Goal: Check status

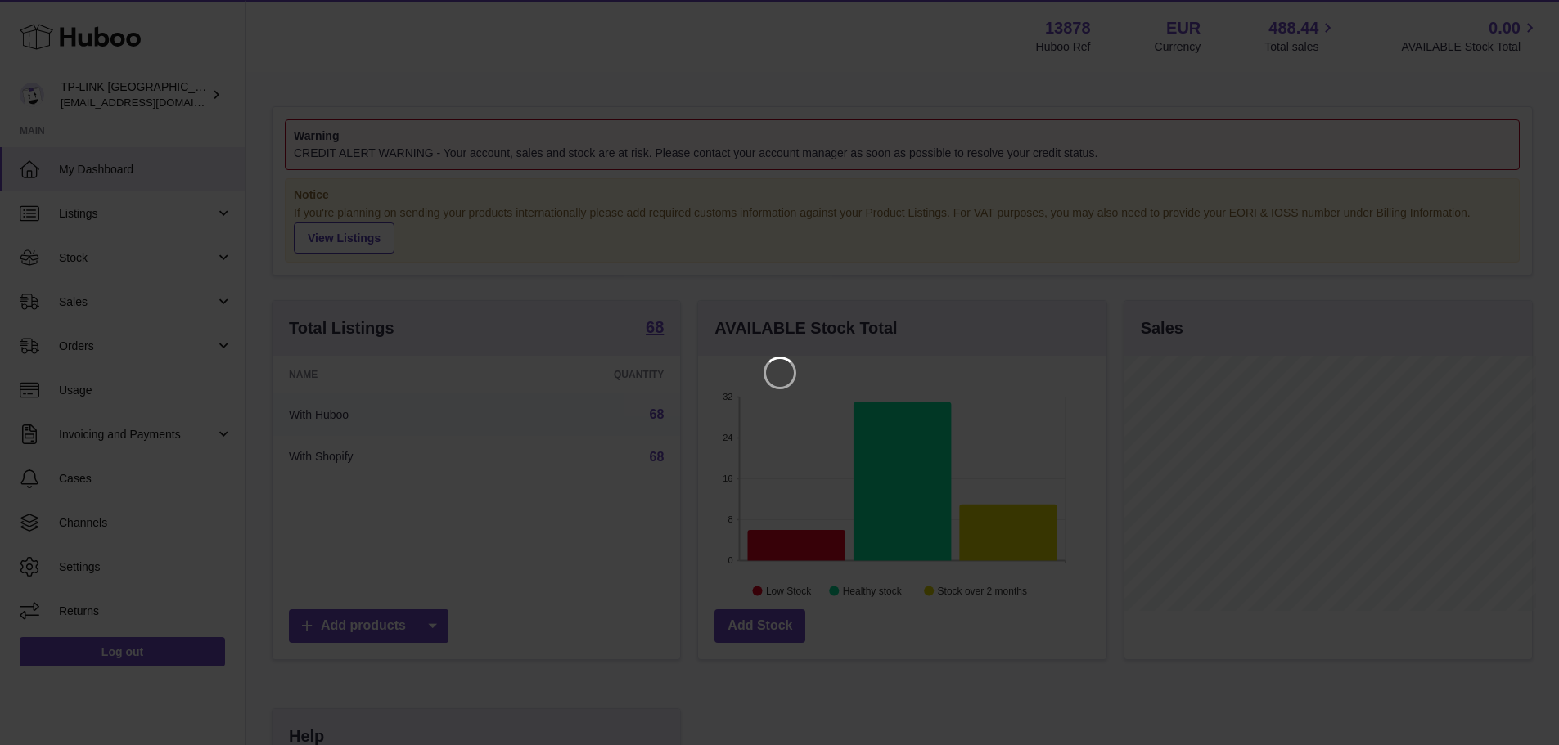
scroll to position [255, 412]
click at [1524, 19] on icon "Close" at bounding box center [1528, 14] width 13 height 13
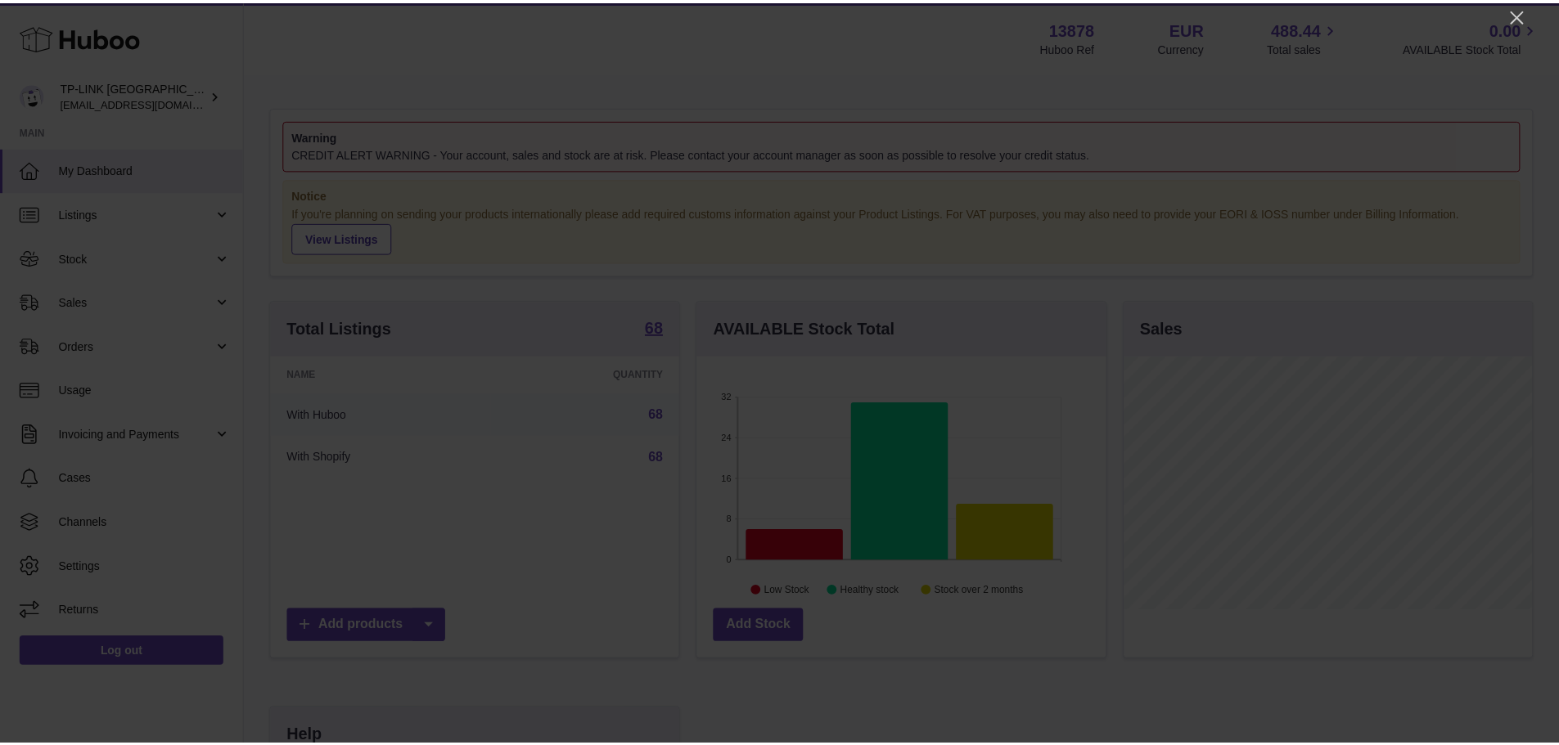
scroll to position [817981, 817829]
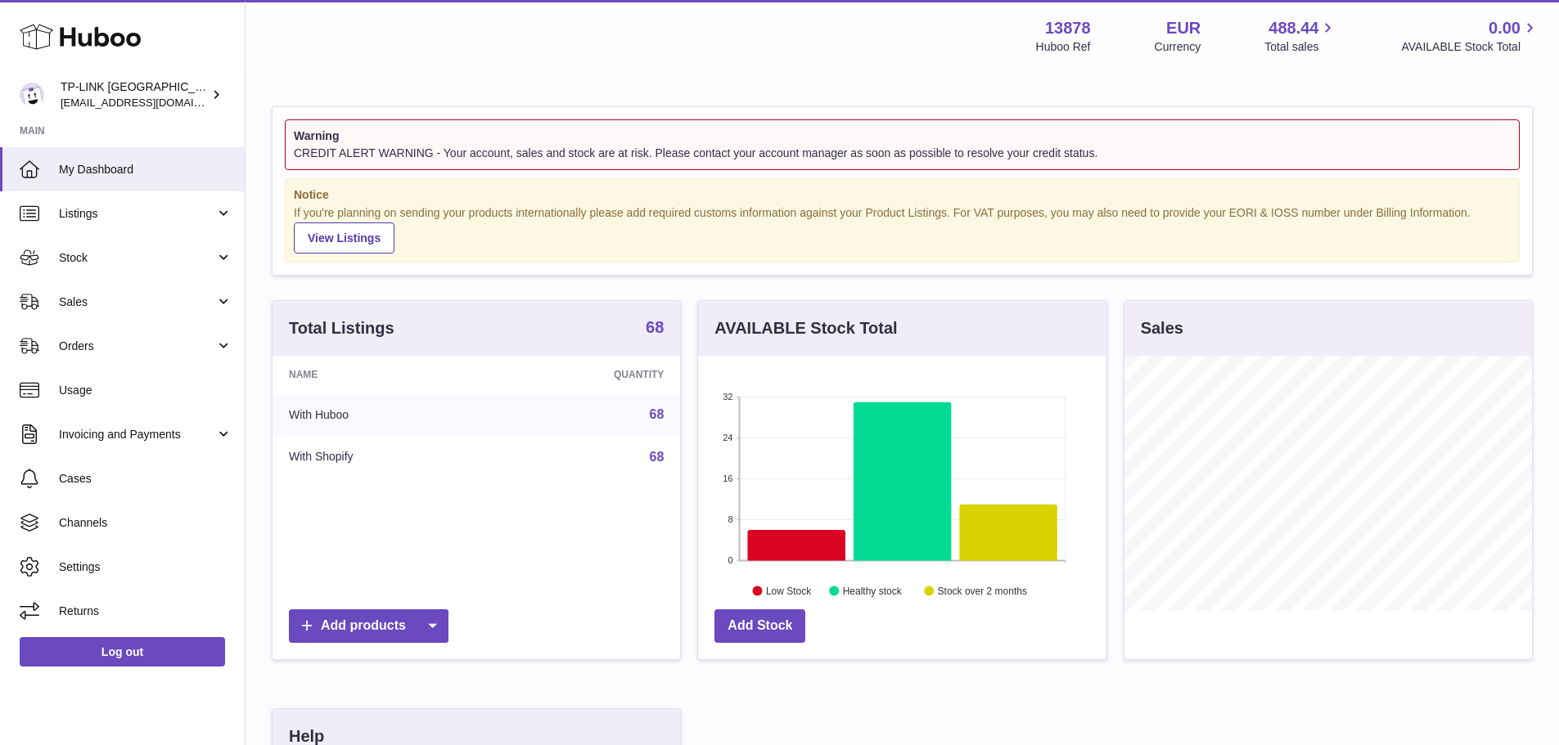
click at [658, 335] on strong "68" at bounding box center [655, 327] width 18 height 16
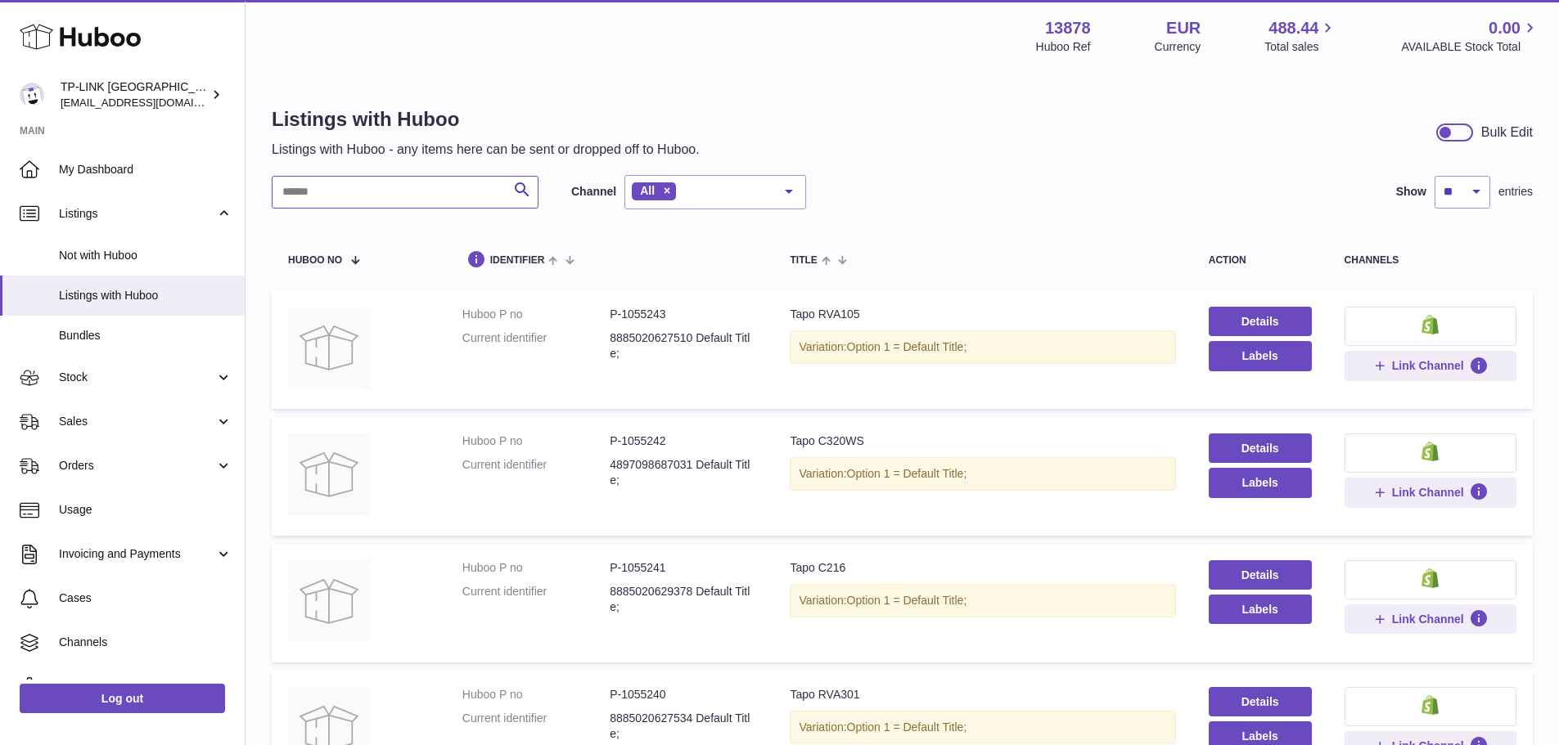
click at [431, 188] on input "text" at bounding box center [405, 192] width 267 height 33
type input "*******"
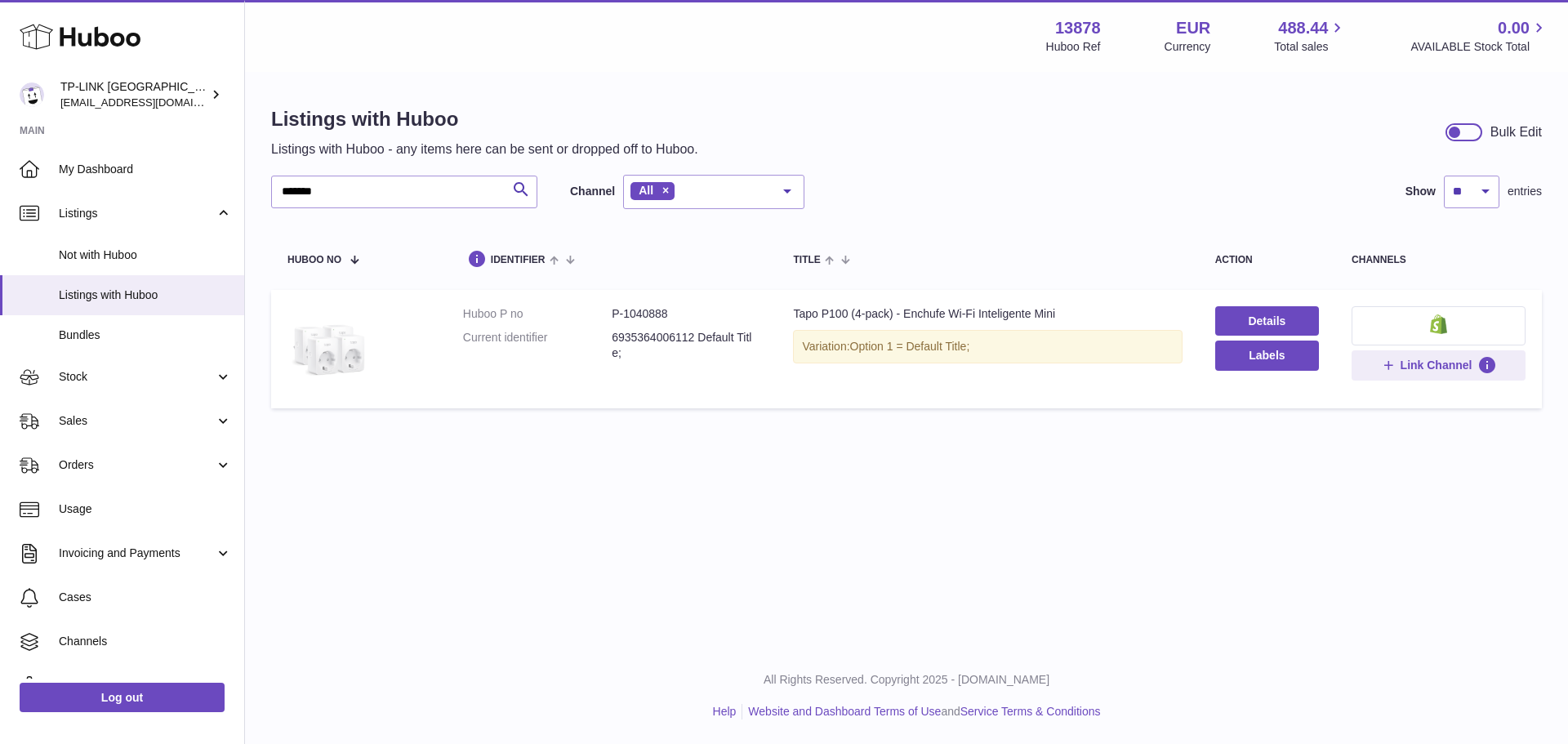
click at [345, 350] on img at bounding box center [328, 348] width 82 height 82
